Goal: Complete application form

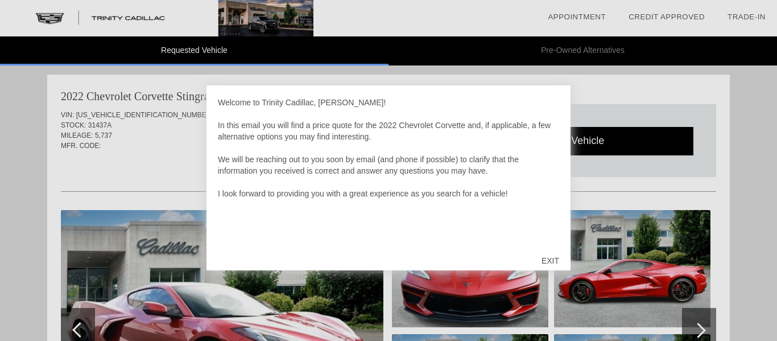
click at [546, 261] on div "EXIT" at bounding box center [550, 261] width 40 height 34
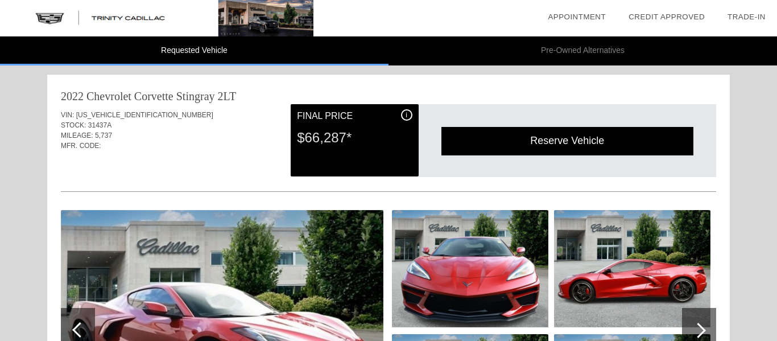
click at [690, 233] on img at bounding box center [632, 268] width 156 height 117
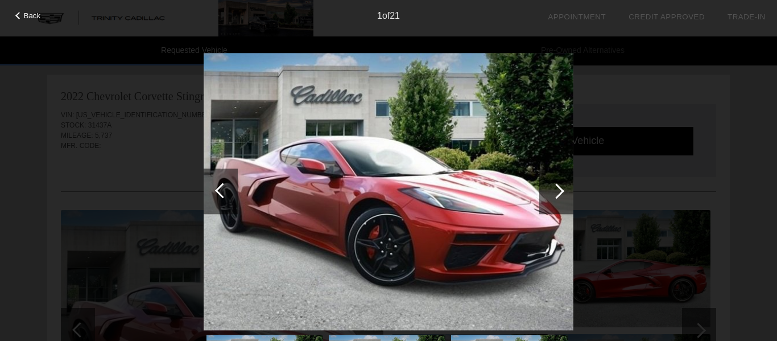
scroll to position [117, 0]
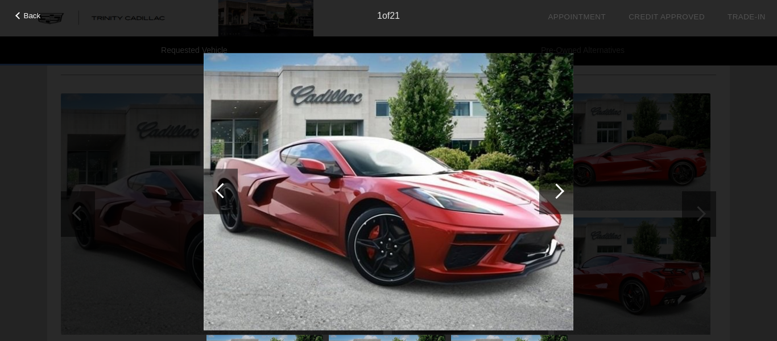
click at [560, 193] on div at bounding box center [556, 190] width 15 height 15
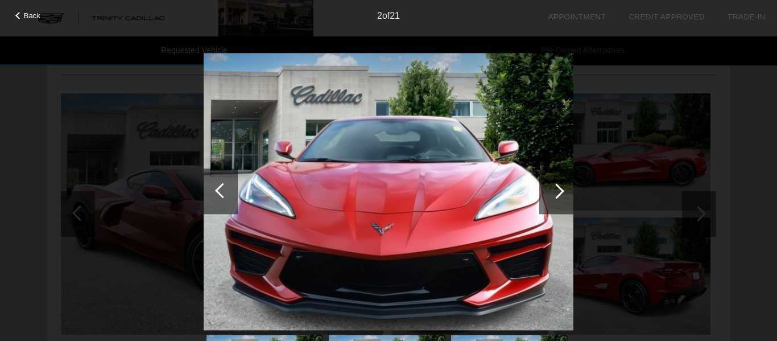
click at [560, 193] on div at bounding box center [556, 190] width 15 height 15
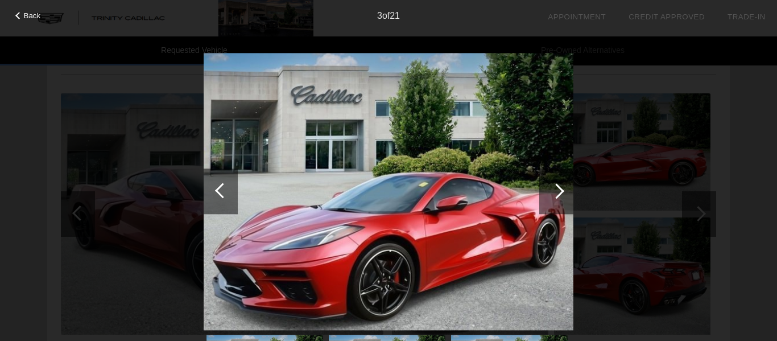
click at [560, 193] on div at bounding box center [556, 190] width 15 height 15
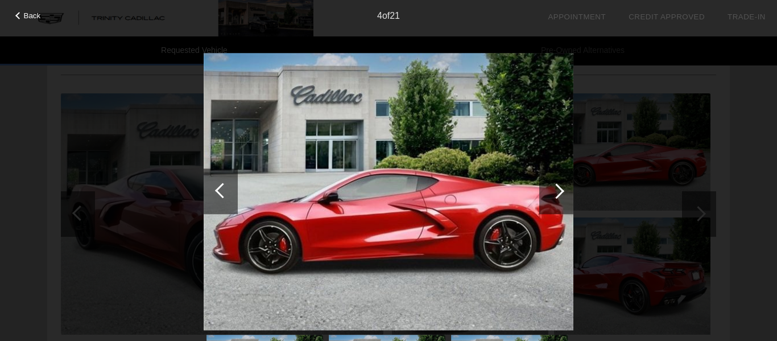
click at [560, 197] on div at bounding box center [556, 191] width 34 height 46
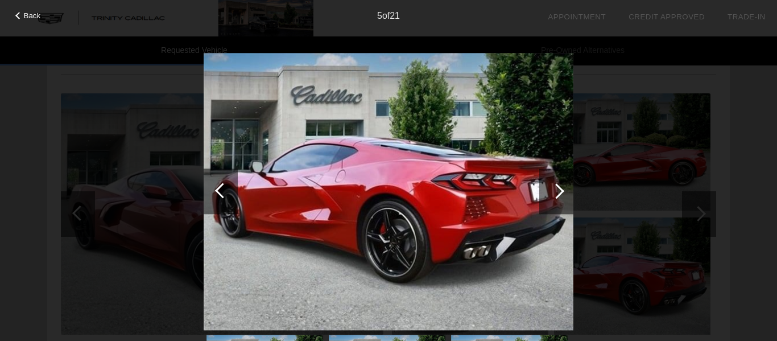
click at [560, 197] on div at bounding box center [556, 191] width 34 height 46
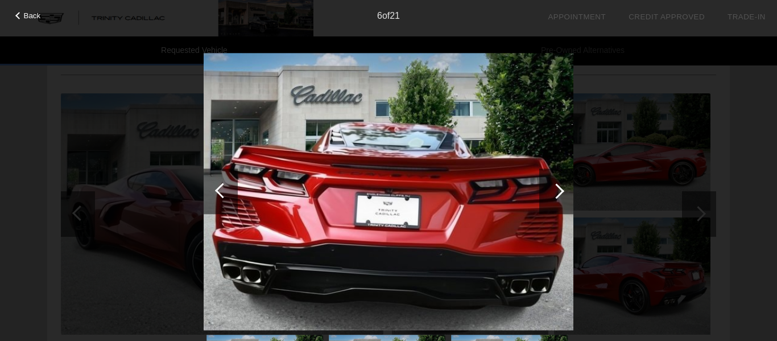
click at [560, 197] on div at bounding box center [556, 191] width 34 height 46
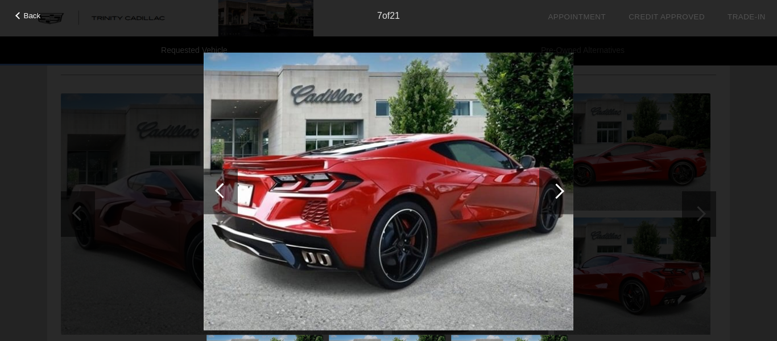
click at [560, 197] on div at bounding box center [556, 191] width 34 height 46
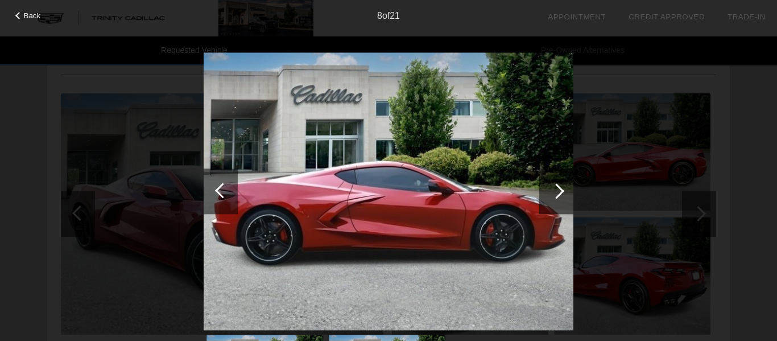
click at [560, 197] on div at bounding box center [556, 191] width 34 height 46
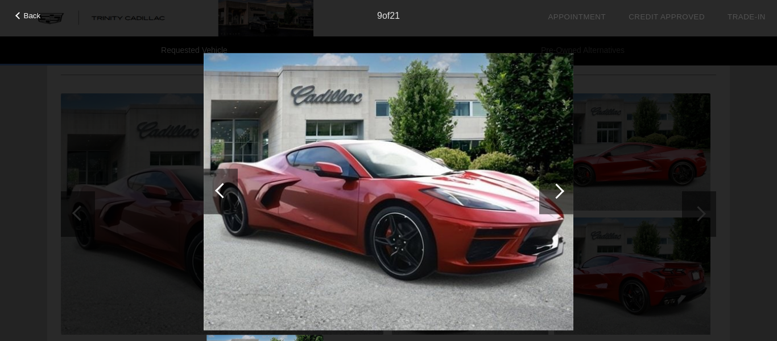
click at [560, 197] on div at bounding box center [556, 191] width 34 height 46
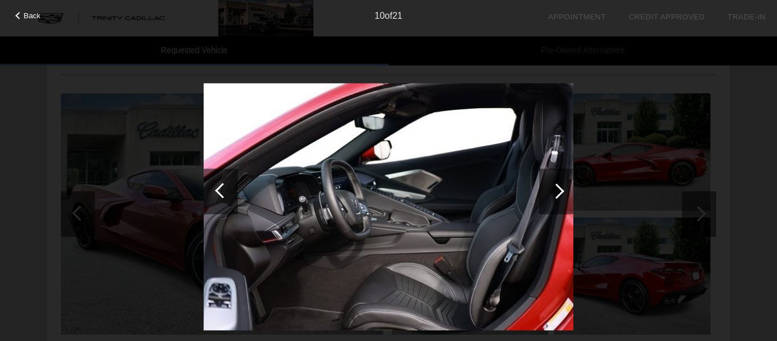
click at [560, 197] on div at bounding box center [556, 191] width 34 height 46
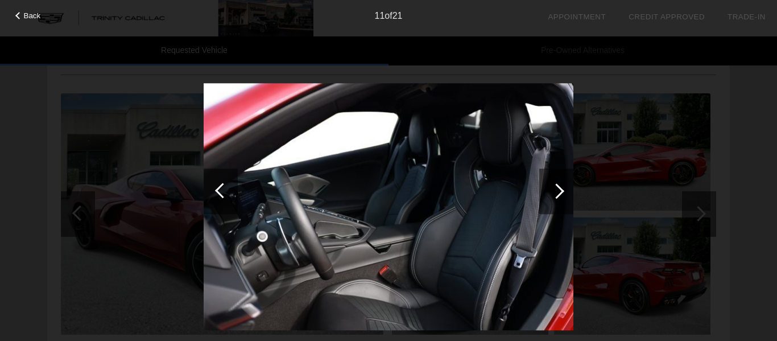
click at [560, 197] on div at bounding box center [556, 191] width 34 height 46
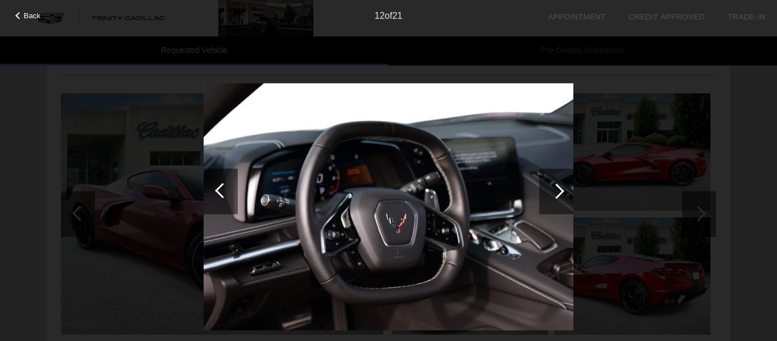
click at [560, 197] on div at bounding box center [556, 191] width 34 height 46
